Goal: Check status: Check status

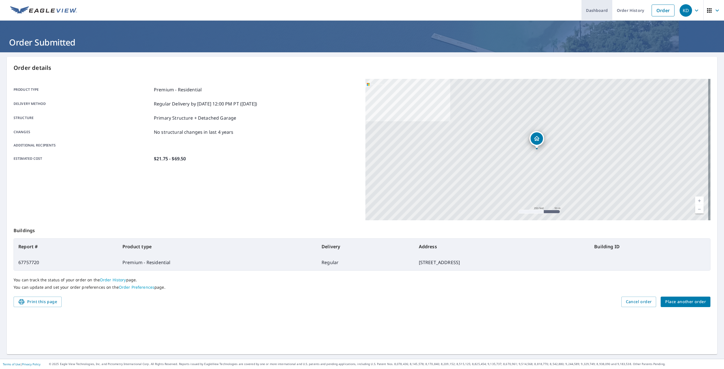
click at [597, 8] on link "Dashboard" at bounding box center [597, 10] width 31 height 21
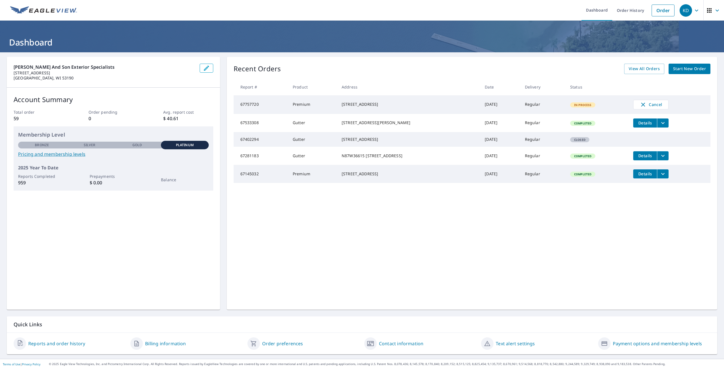
click at [510, 146] on tbody "67757720 Premium 100 Stonehaven Cir Beaver Dam, WI 53916 Oct 07, 2025 Regular I…" at bounding box center [472, 139] width 477 height 88
click at [520, 147] on td "Regular" at bounding box center [542, 139] width 45 height 15
click at [520, 140] on td "Regular" at bounding box center [542, 139] width 45 height 15
click at [505, 129] on td "[DATE]" at bounding box center [500, 123] width 40 height 18
click at [139, 10] on ul "Dashboard Order History Order" at bounding box center [378, 10] width 597 height 21
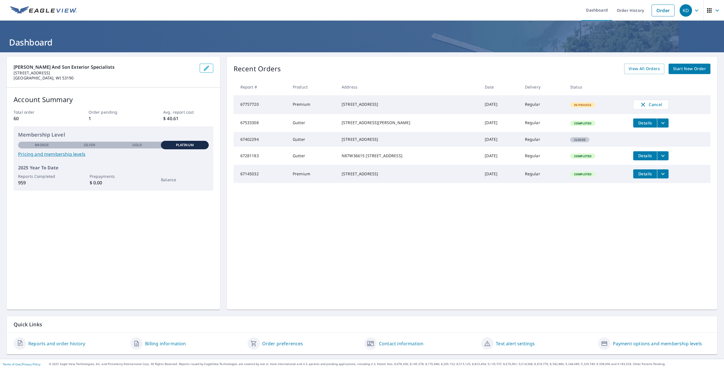
click at [480, 100] on td "[DATE]" at bounding box center [500, 104] width 40 height 19
click at [306, 102] on td "Premium" at bounding box center [312, 104] width 49 height 19
click at [298, 104] on td "Premium" at bounding box center [312, 104] width 49 height 19
click at [651, 68] on span "View All Orders" at bounding box center [644, 68] width 31 height 7
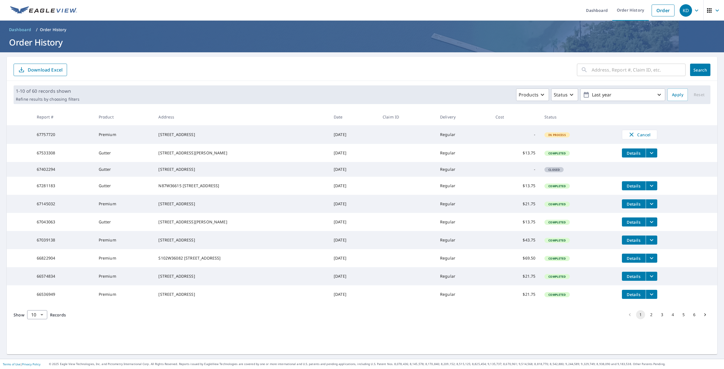
click at [574, 135] on td "In Process" at bounding box center [578, 134] width 77 height 19
click at [540, 134] on td "In Process" at bounding box center [578, 134] width 77 height 19
drag, startPoint x: 390, startPoint y: 139, endPoint x: 387, endPoint y: 137, distance: 3.2
click at [387, 137] on td at bounding box center [406, 134] width 57 height 19
drag, startPoint x: 291, startPoint y: 129, endPoint x: 285, endPoint y: 130, distance: 6.3
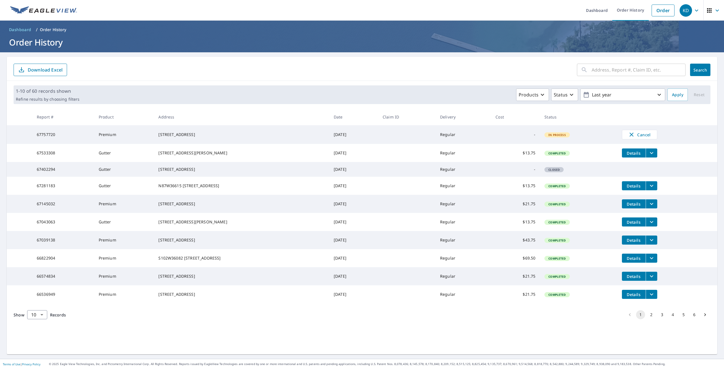
click at [289, 129] on td "[STREET_ADDRESS]" at bounding box center [241, 134] width 175 height 19
click at [265, 133] on div "[STREET_ADDRESS]" at bounding box center [241, 135] width 166 height 6
click at [263, 133] on div "[STREET_ADDRESS]" at bounding box center [241, 135] width 166 height 6
drag, startPoint x: 215, startPoint y: 137, endPoint x: 205, endPoint y: 137, distance: 9.9
click at [208, 137] on div "[STREET_ADDRESS]" at bounding box center [241, 135] width 166 height 6
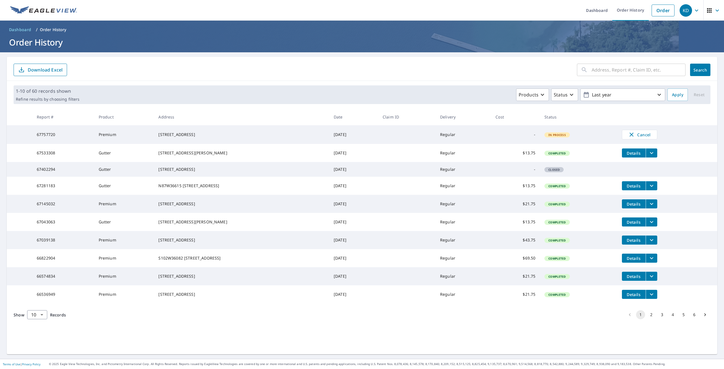
click at [85, 143] on td "67757720" at bounding box center [63, 134] width 62 height 19
